Goal: Task Accomplishment & Management: Use online tool/utility

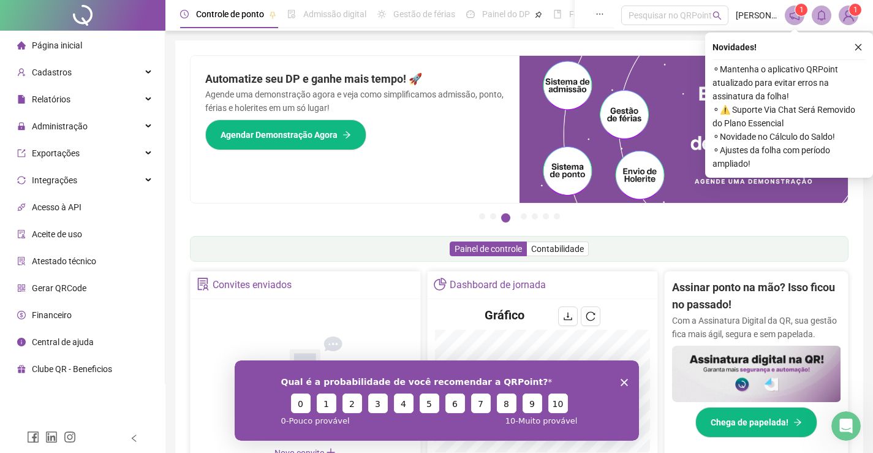
drag, startPoint x: 82, startPoint y: 123, endPoint x: 70, endPoint y: 169, distance: 46.8
click at [82, 123] on span "Administração" at bounding box center [60, 126] width 56 height 10
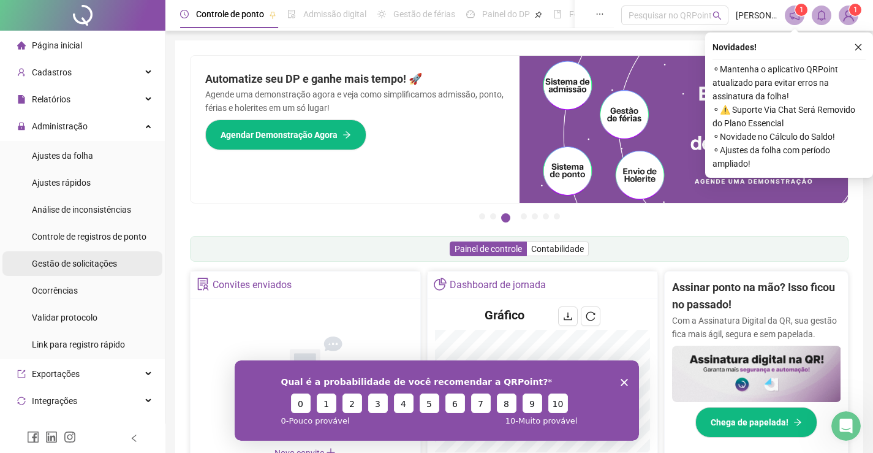
click at [96, 267] on span "Gestão de solicitações" at bounding box center [74, 264] width 85 height 10
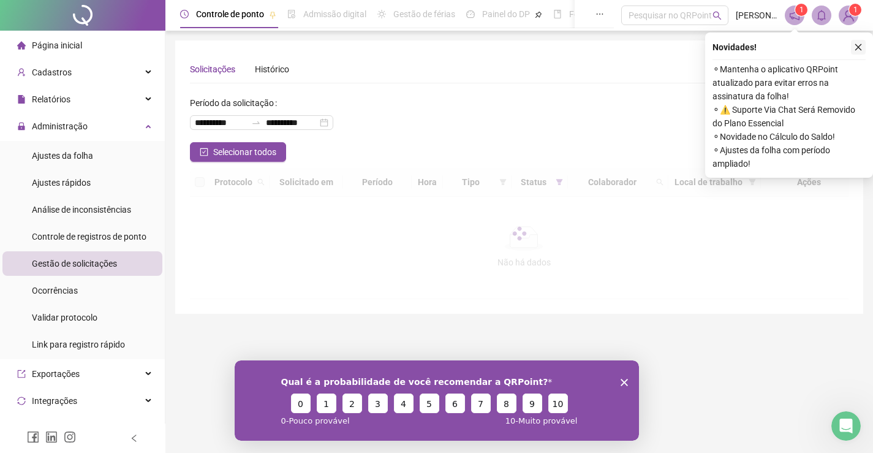
click at [855, 46] on icon "close" at bounding box center [858, 47] width 9 height 9
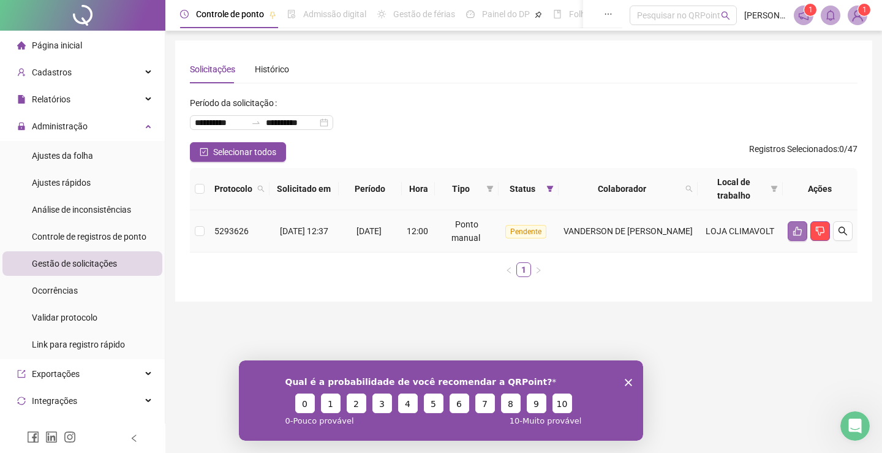
click at [794, 226] on icon "like" at bounding box center [798, 231] width 10 height 10
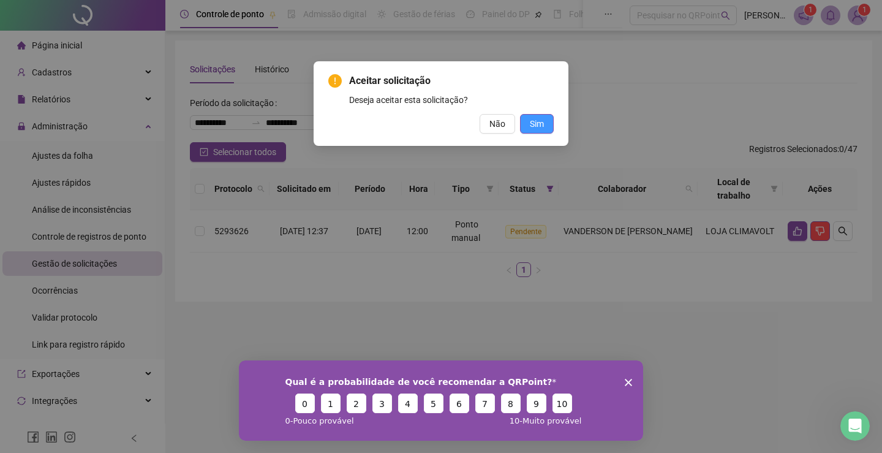
click at [546, 116] on button "Sim" at bounding box center [537, 124] width 34 height 20
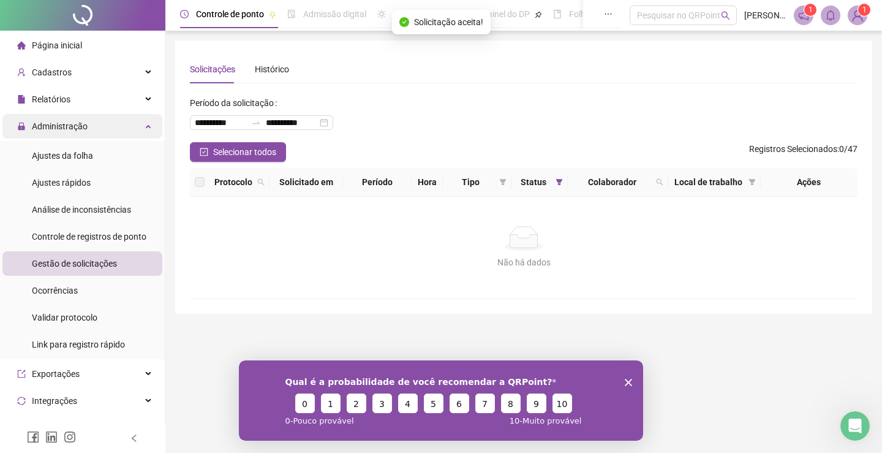
click at [130, 126] on div "Administração" at bounding box center [82, 126] width 160 height 25
click at [97, 42] on li "Página inicial" at bounding box center [82, 45] width 160 height 25
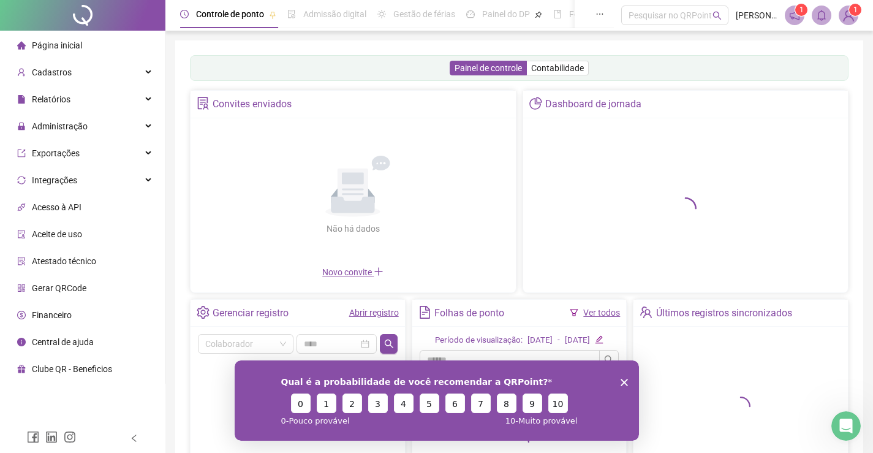
click at [623, 378] on icon "Encerrar pesquisa" at bounding box center [623, 381] width 7 height 7
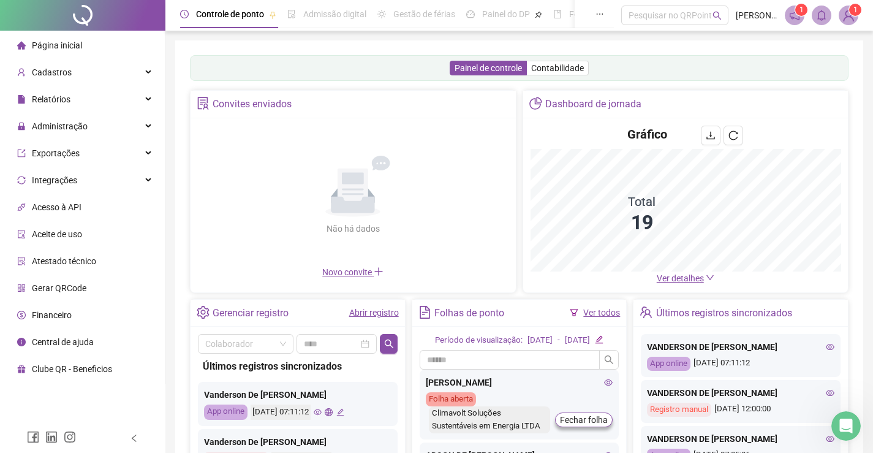
scroll to position [151, 0]
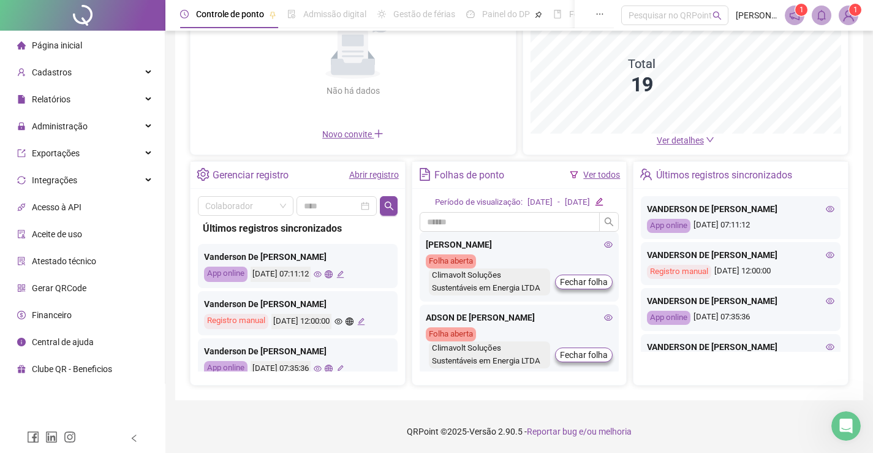
click at [595, 155] on div "Dashboard de jornada Gráfico Total 19 Ver detalhes" at bounding box center [686, 53] width 327 height 203
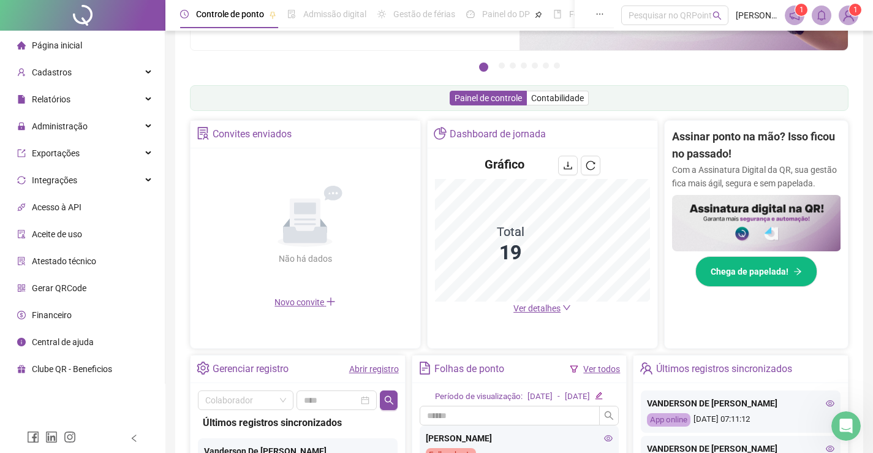
scroll to position [331, 0]
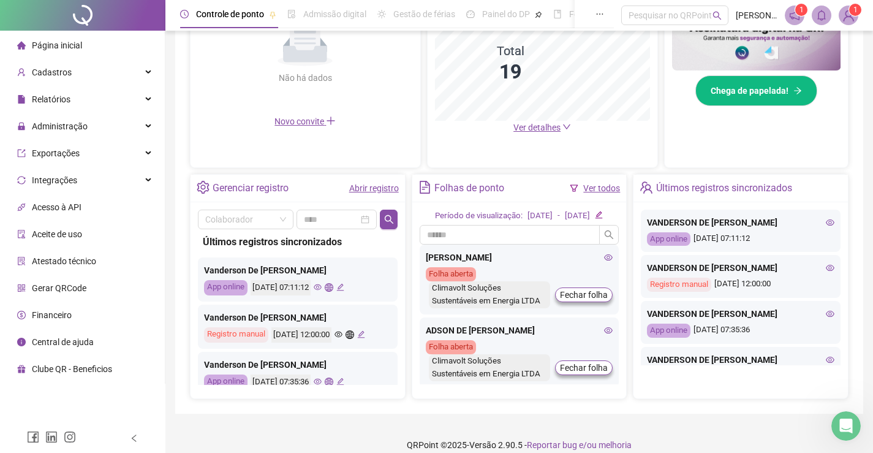
click at [605, 186] on link "Ver todos" at bounding box center [601, 188] width 37 height 10
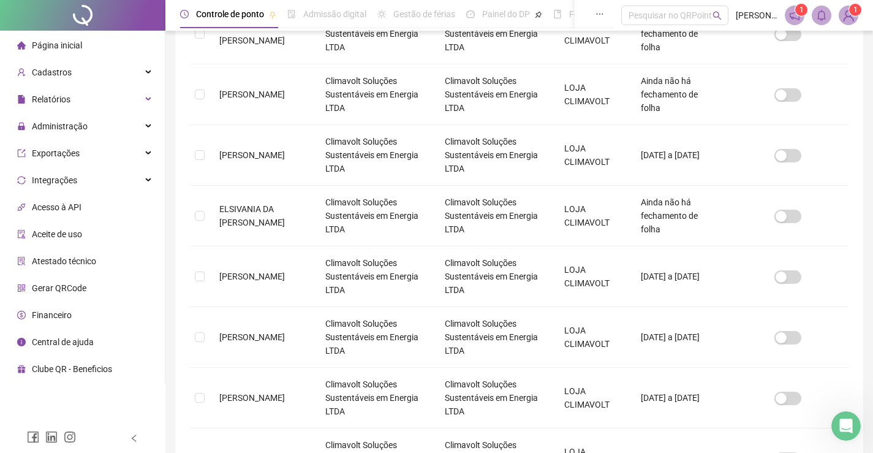
scroll to position [25, 0]
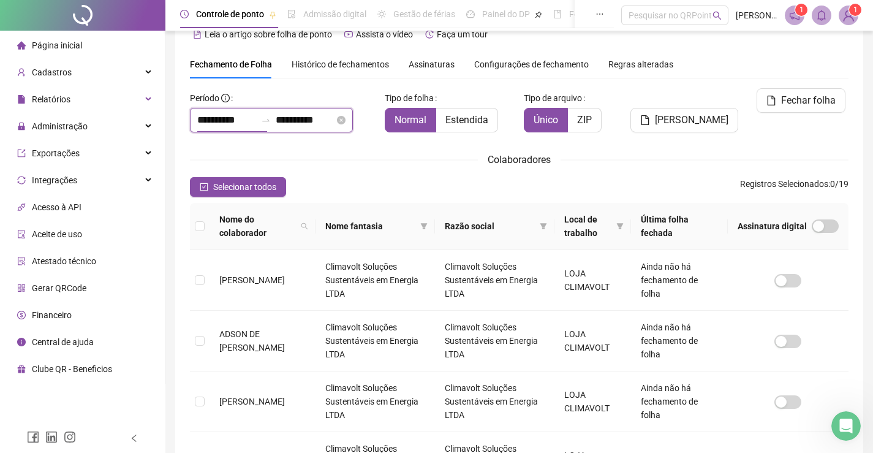
click at [204, 123] on input "**********" at bounding box center [226, 120] width 59 height 15
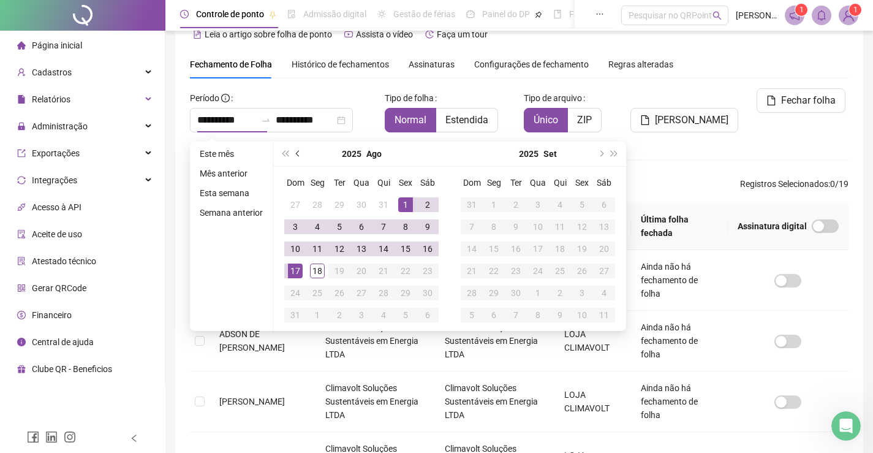
click at [294, 148] on button "prev-year" at bounding box center [298, 154] width 13 height 25
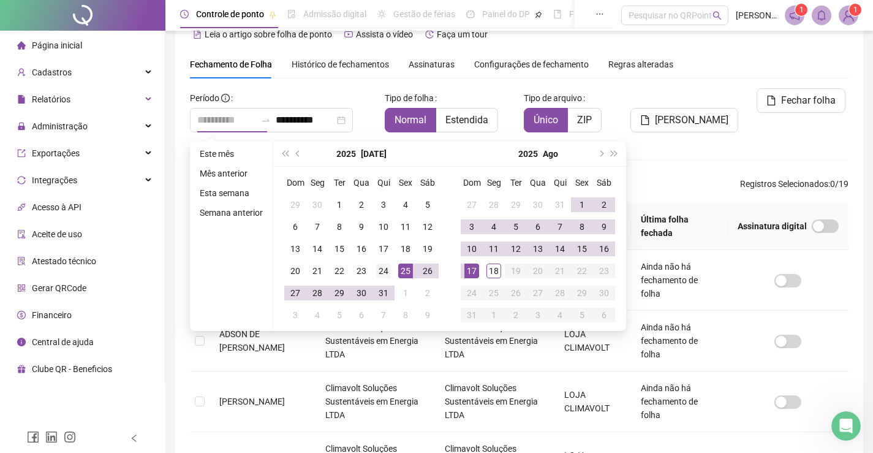
type input "**********"
click at [387, 268] on div "24" at bounding box center [383, 270] width 15 height 15
type input "**********"
click at [604, 251] on div "16" at bounding box center [604, 248] width 15 height 15
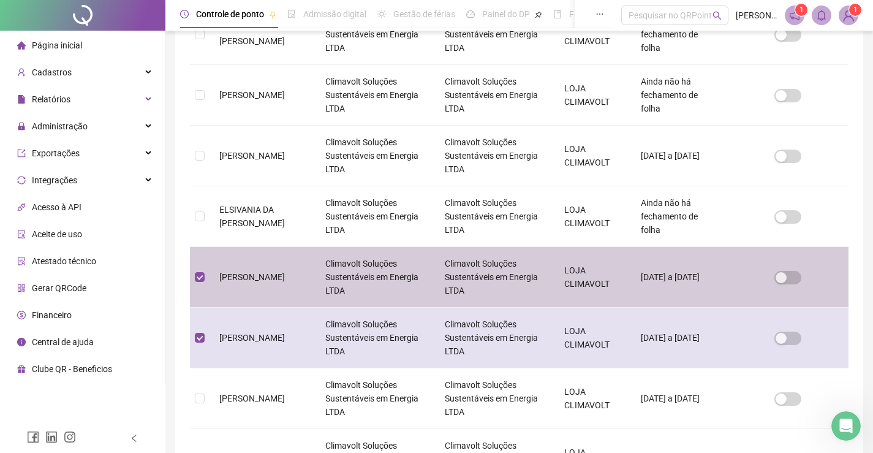
scroll to position [535, 0]
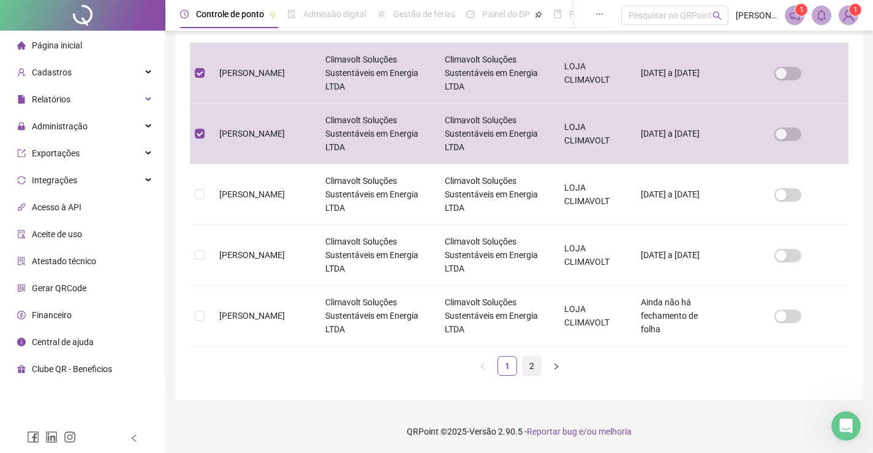
click at [528, 360] on link "2" at bounding box center [532, 366] width 18 height 18
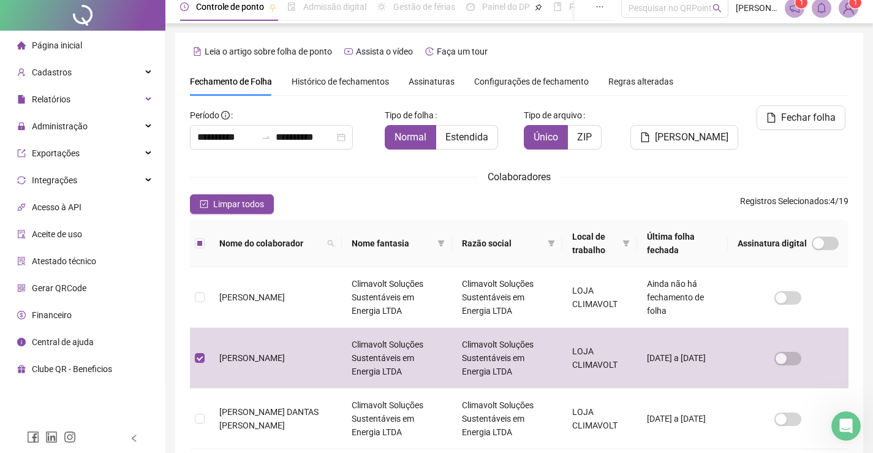
scroll to position [0, 0]
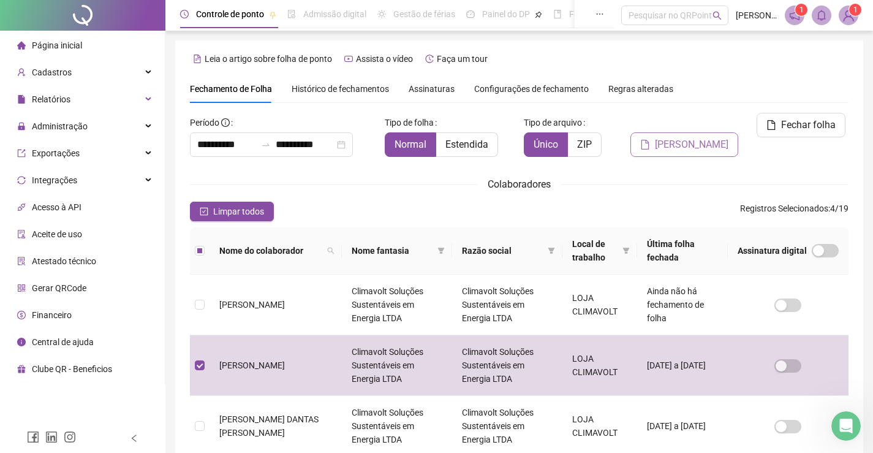
click at [713, 137] on span "Gerar espelho" at bounding box center [692, 144] width 74 height 15
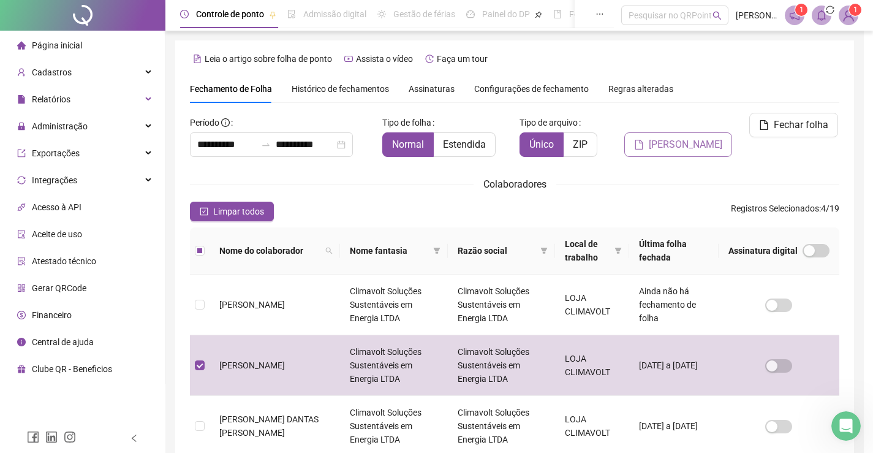
scroll to position [25, 0]
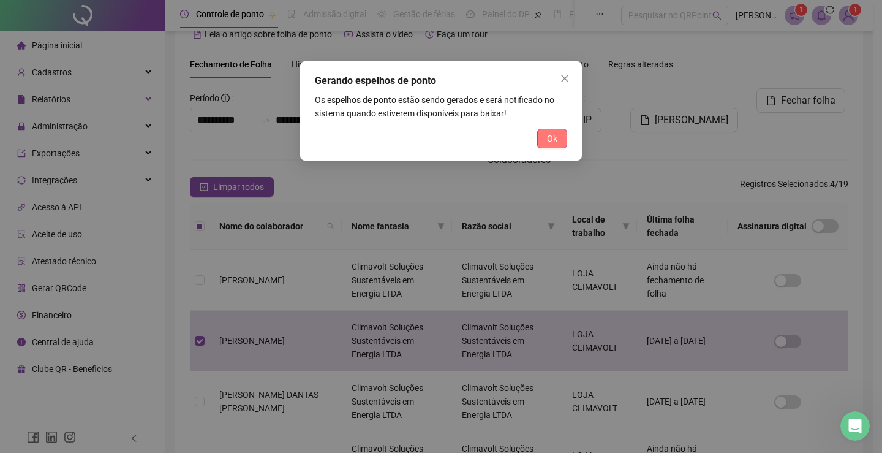
click at [558, 136] on button "Ok" at bounding box center [552, 139] width 30 height 20
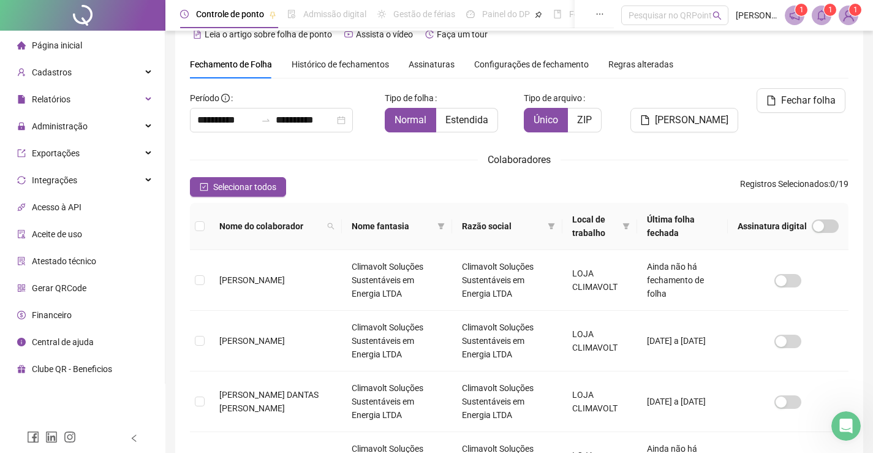
click at [815, 17] on span at bounding box center [822, 16] width 20 height 20
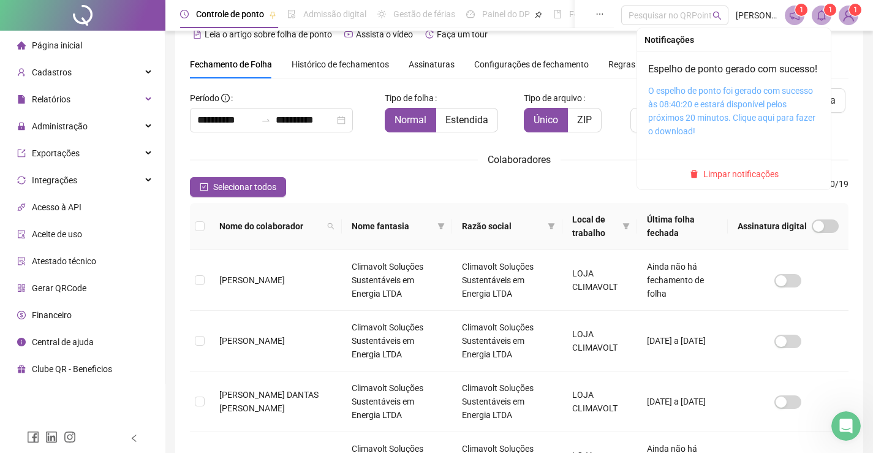
click at [737, 117] on link "O espelho de ponto foi gerado com sucesso às 08:40:20 e estará disponível pelos…" at bounding box center [731, 111] width 167 height 50
